Goal: Transaction & Acquisition: Purchase product/service

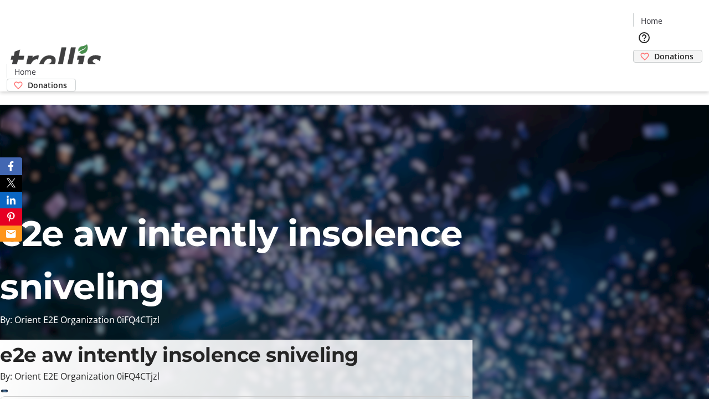
click at [654, 50] on span "Donations" at bounding box center [673, 56] width 39 height 12
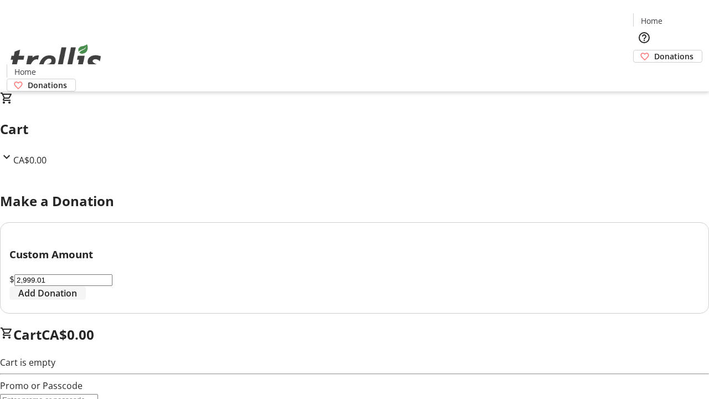
click at [77, 300] on span "Add Donation" at bounding box center [47, 292] width 59 height 13
